Goal: Transaction & Acquisition: Register for event/course

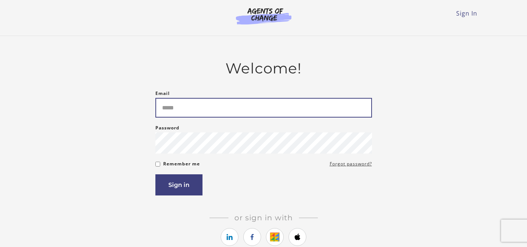
click at [166, 112] on input "Email" at bounding box center [263, 108] width 216 height 20
type input "**********"
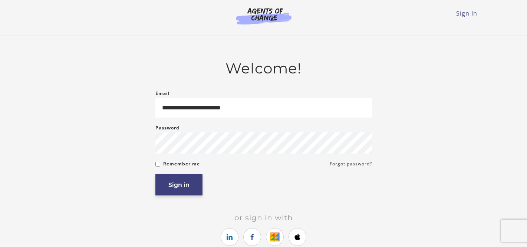
click at [170, 191] on button "Sign in" at bounding box center [178, 184] width 47 height 21
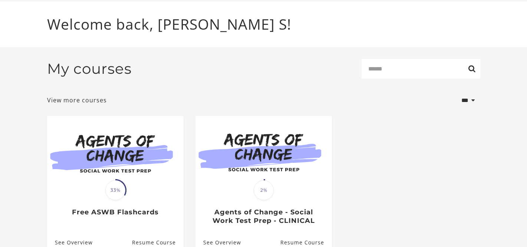
scroll to position [58, 0]
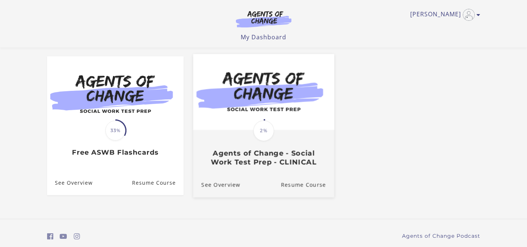
click at [254, 93] on img at bounding box center [263, 92] width 141 height 76
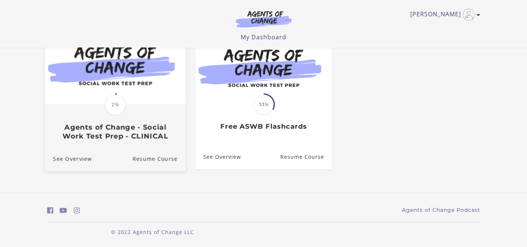
click at [114, 78] on img at bounding box center [114, 66] width 141 height 76
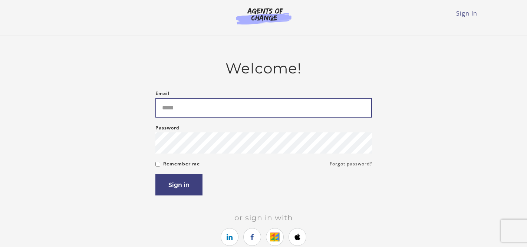
click at [166, 107] on input "Email" at bounding box center [263, 108] width 216 height 20
type input "**********"
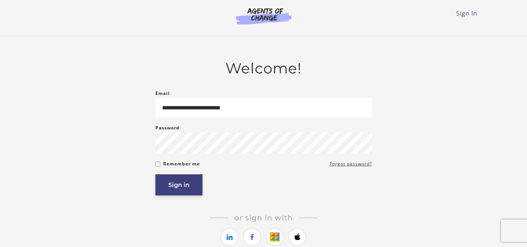
click at [174, 189] on button "Sign in" at bounding box center [178, 184] width 47 height 21
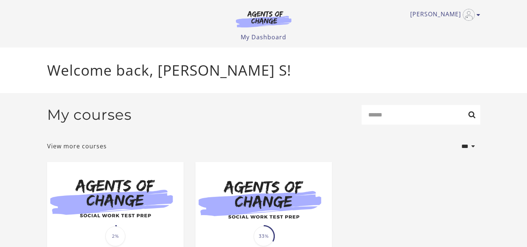
click at [255, 21] on img at bounding box center [263, 18] width 71 height 17
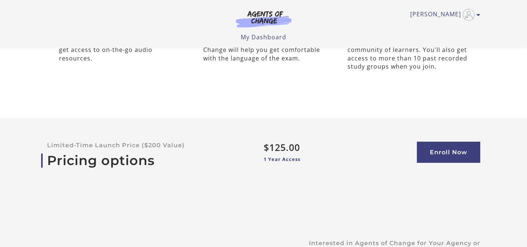
scroll to position [2379, 0]
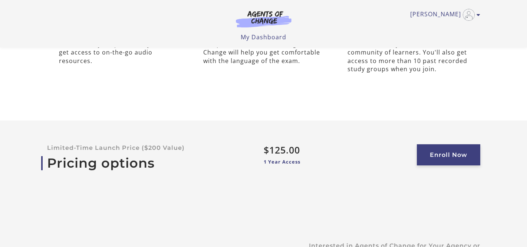
click at [457, 144] on link "Enroll Now" at bounding box center [447, 154] width 63 height 21
